Goal: Navigation & Orientation: Understand site structure

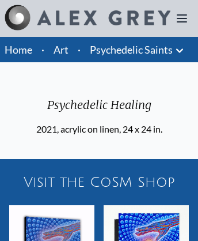
click at [182, 18] on icon at bounding box center [181, 18] width 9 height 7
click at [131, 50] on link "Psychedelic Saints" at bounding box center [131, 49] width 83 height 16
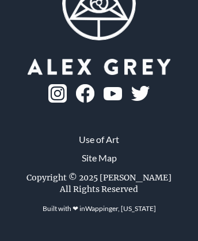
click at [67, 84] on img at bounding box center [57, 93] width 18 height 18
click at [28, 59] on picture at bounding box center [99, 67] width 143 height 16
